Goal: Task Accomplishment & Management: Use online tool/utility

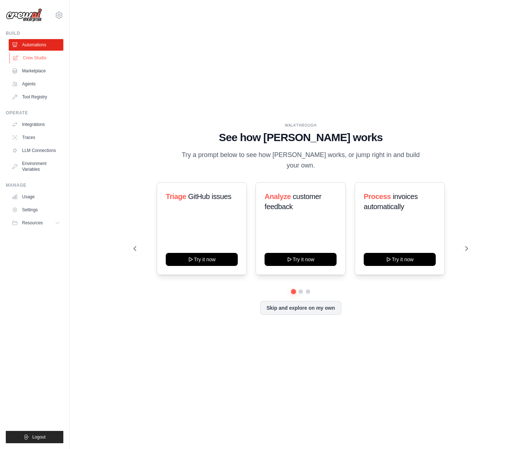
click at [20, 57] on link "Crew Studio" at bounding box center [36, 58] width 55 height 12
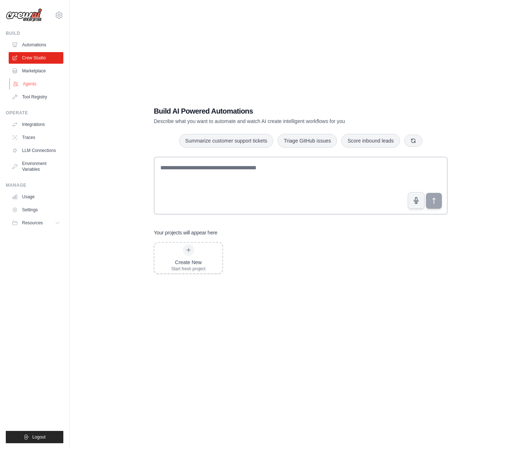
click at [28, 82] on link "Agents" at bounding box center [36, 84] width 55 height 12
